Goal: Information Seeking & Learning: Learn about a topic

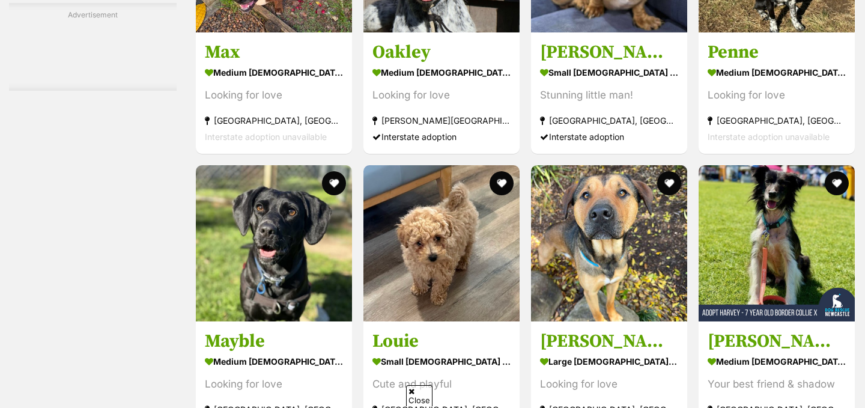
scroll to position [2368, 0]
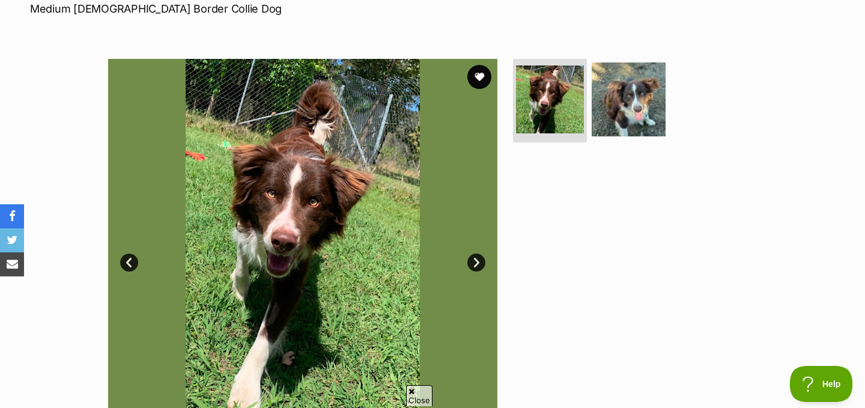
scroll to position [198, 0]
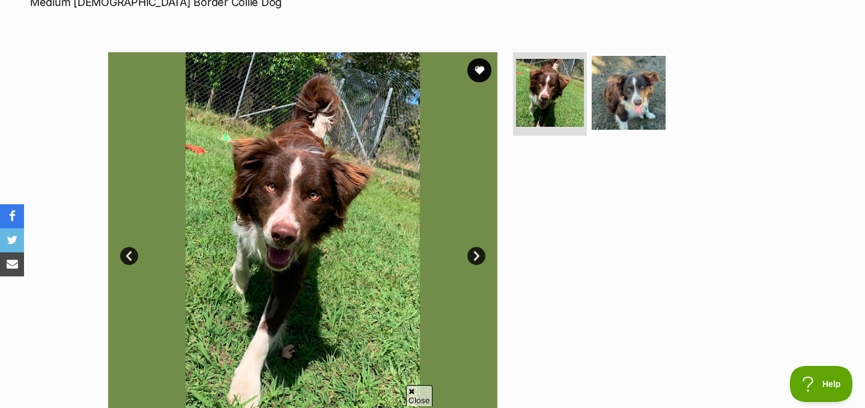
click at [630, 133] on ul at bounding box center [634, 96] width 246 height 89
click at [629, 111] on img at bounding box center [628, 91] width 77 height 77
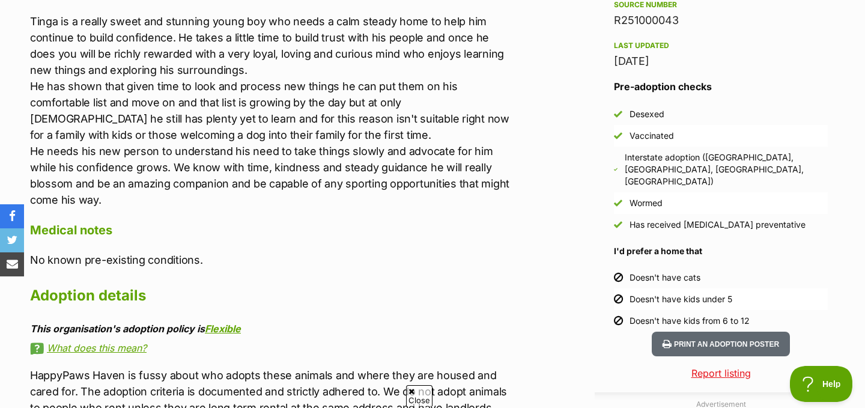
scroll to position [1101, 0]
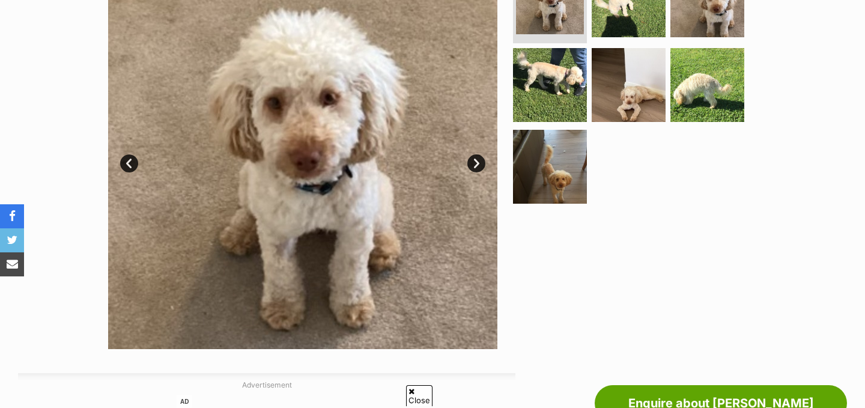
scroll to position [195, 0]
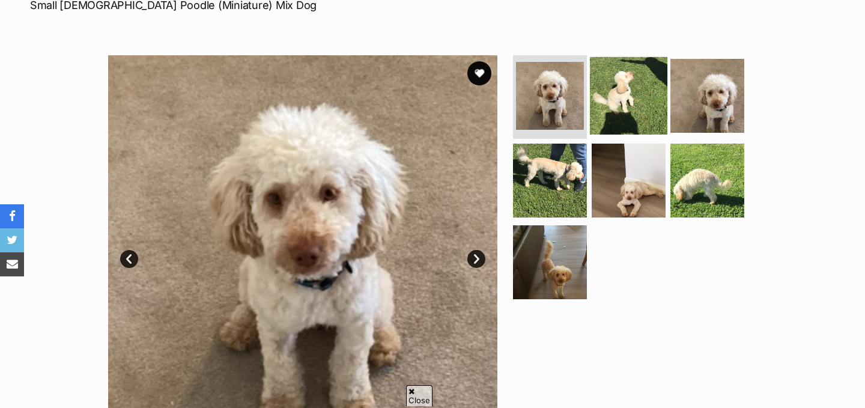
click at [632, 89] on img at bounding box center [628, 94] width 77 height 77
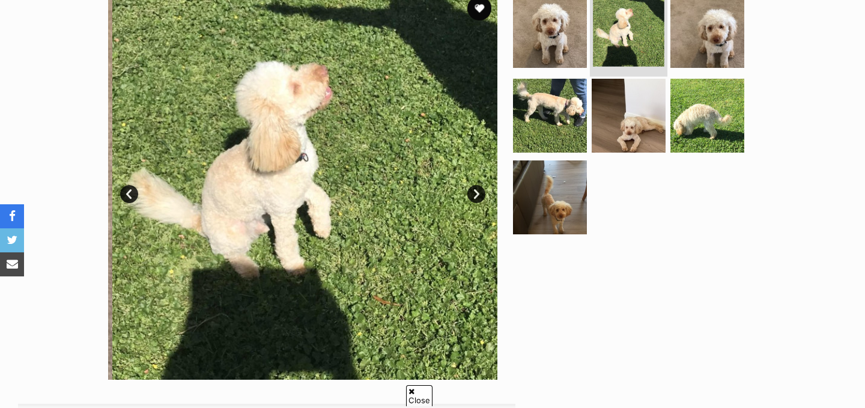
scroll to position [269, 0]
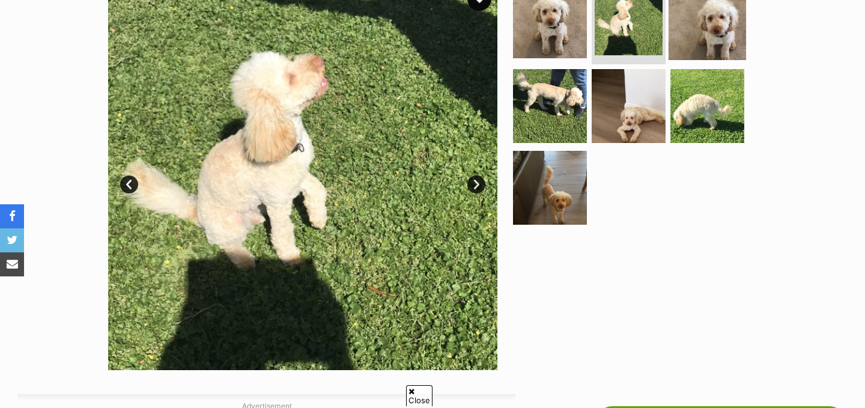
click at [703, 30] on img at bounding box center [706, 20] width 77 height 77
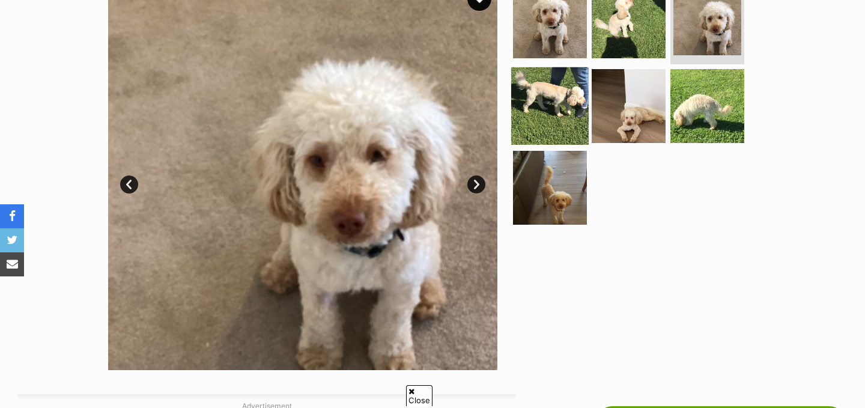
click at [570, 113] on img at bounding box center [549, 105] width 77 height 77
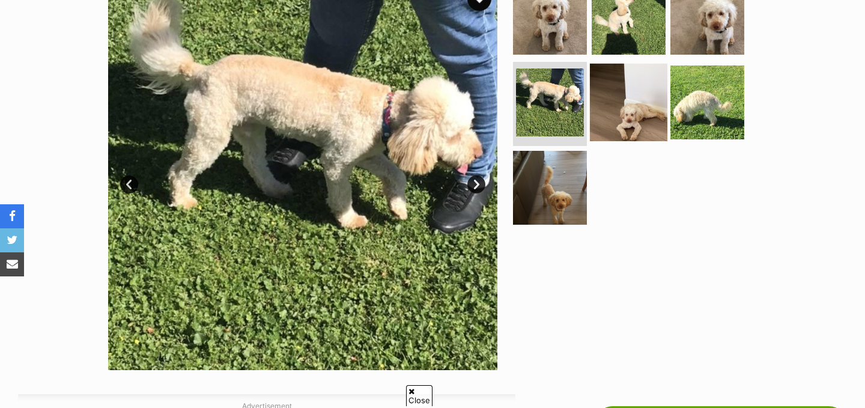
click at [625, 105] on img at bounding box center [628, 102] width 77 height 77
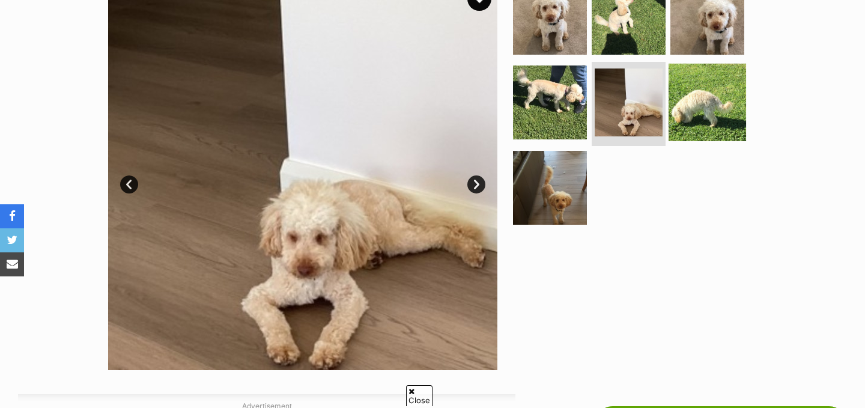
click at [691, 105] on img at bounding box center [706, 102] width 77 height 77
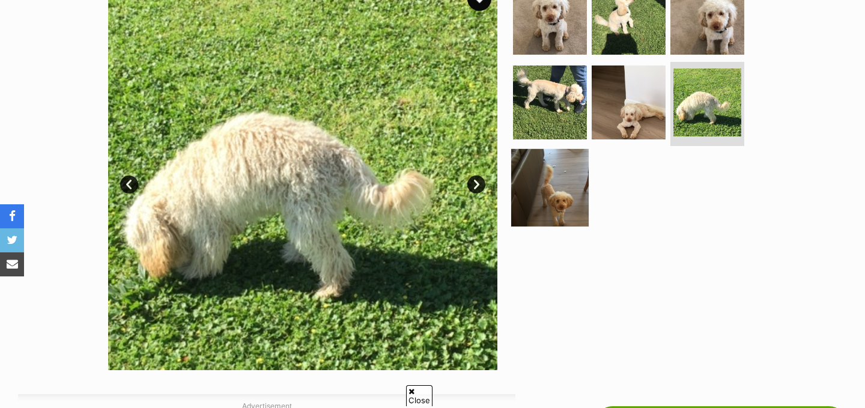
click at [560, 172] on img at bounding box center [549, 187] width 77 height 77
